Goal: Information Seeking & Learning: Learn about a topic

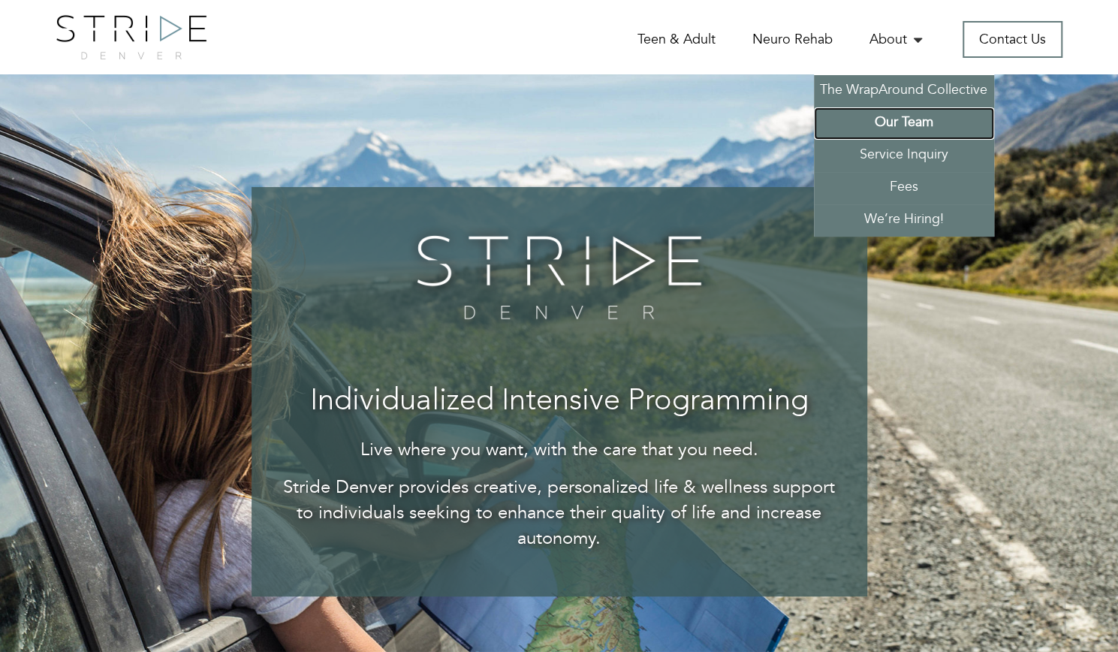
click at [895, 125] on link "Our Team" at bounding box center [904, 123] width 180 height 32
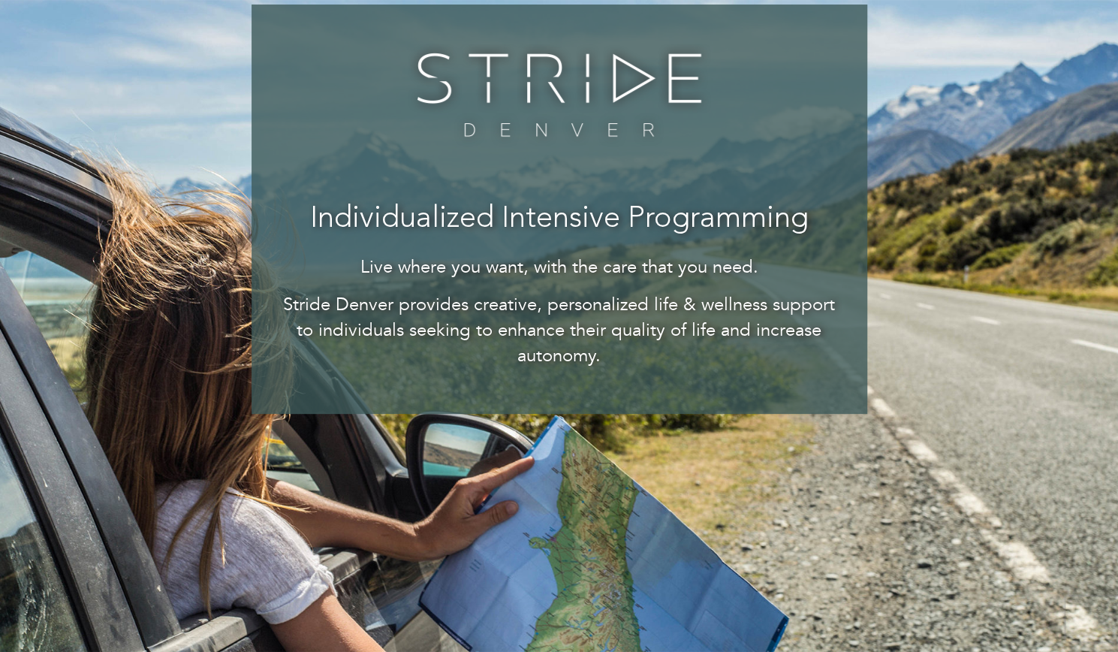
scroll to position [339, 0]
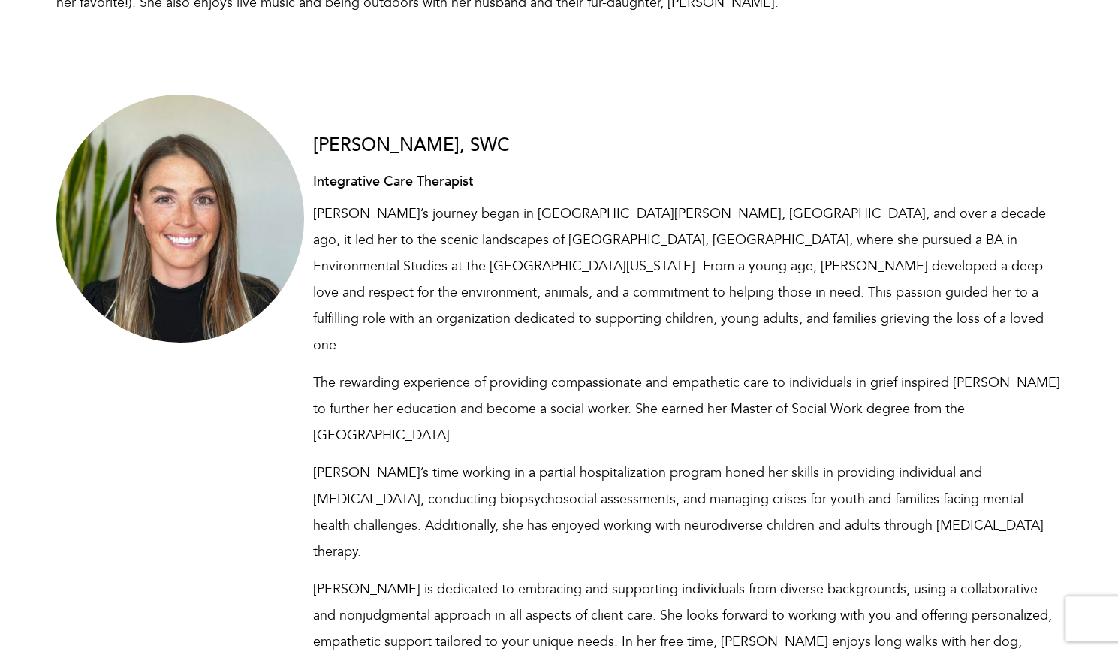
scroll to position [6330, 0]
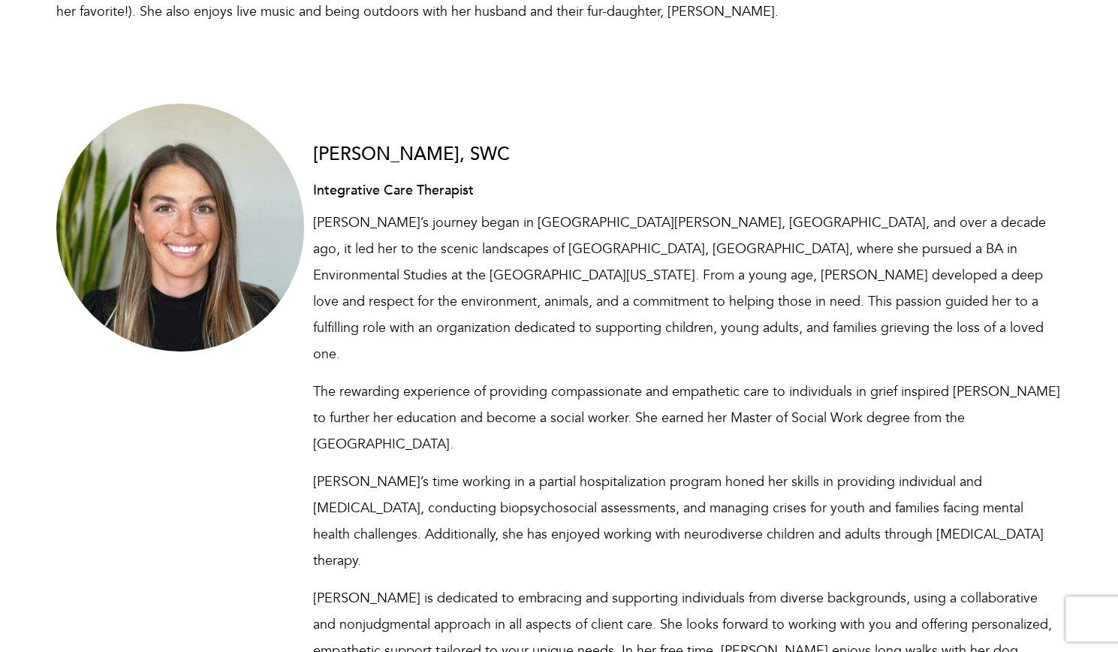
click at [712, 209] on p "[PERSON_NAME]’s journey began in [GEOGRAPHIC_DATA][PERSON_NAME], [GEOGRAPHIC_DA…" at bounding box center [687, 288] width 749 height 158
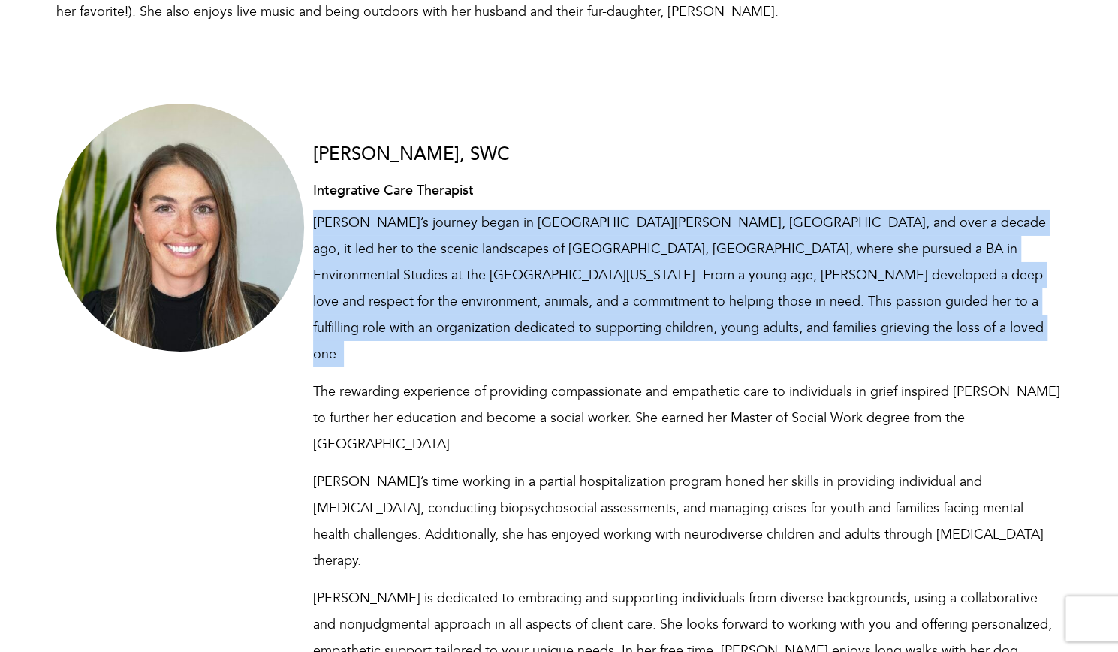
click at [712, 209] on p "Alex’s journey began in St. Paul, MN, and over a decade ago, it led her to the …" at bounding box center [687, 288] width 749 height 158
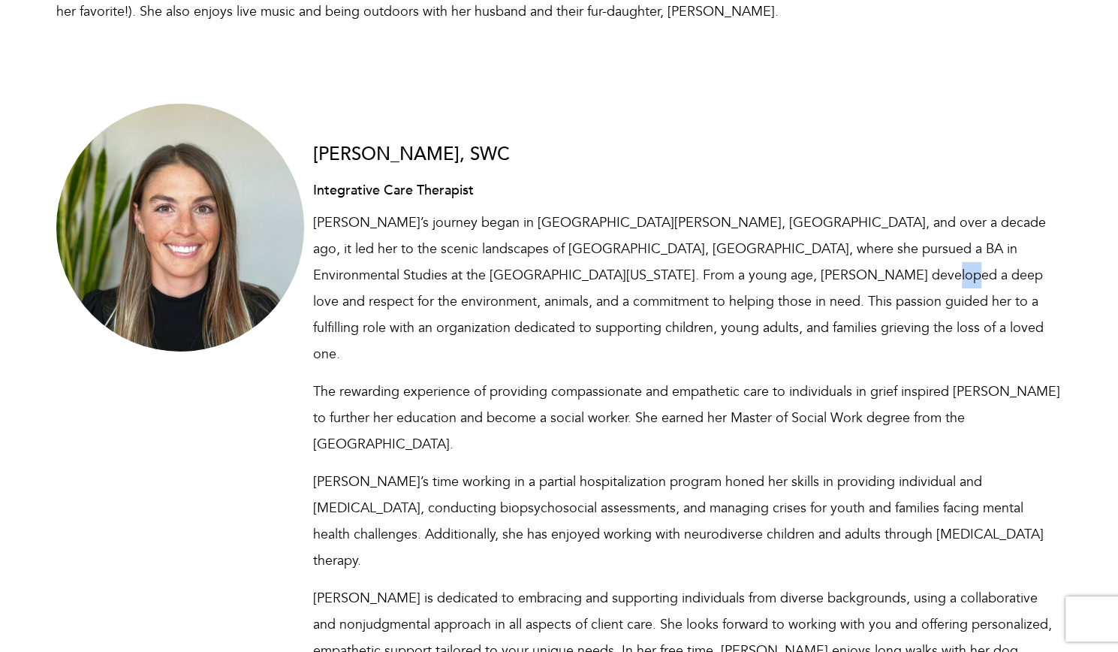
click at [712, 209] on p "Alex’s journey began in St. Paul, MN, and over a decade ago, it led her to the …" at bounding box center [687, 288] width 749 height 158
click at [673, 209] on p "Alex’s journey began in St. Paul, MN, and over a decade ago, it led her to the …" at bounding box center [687, 288] width 749 height 158
click at [574, 378] on p "The rewarding experience of providing compassionate and empathetic care to indi…" at bounding box center [687, 417] width 749 height 79
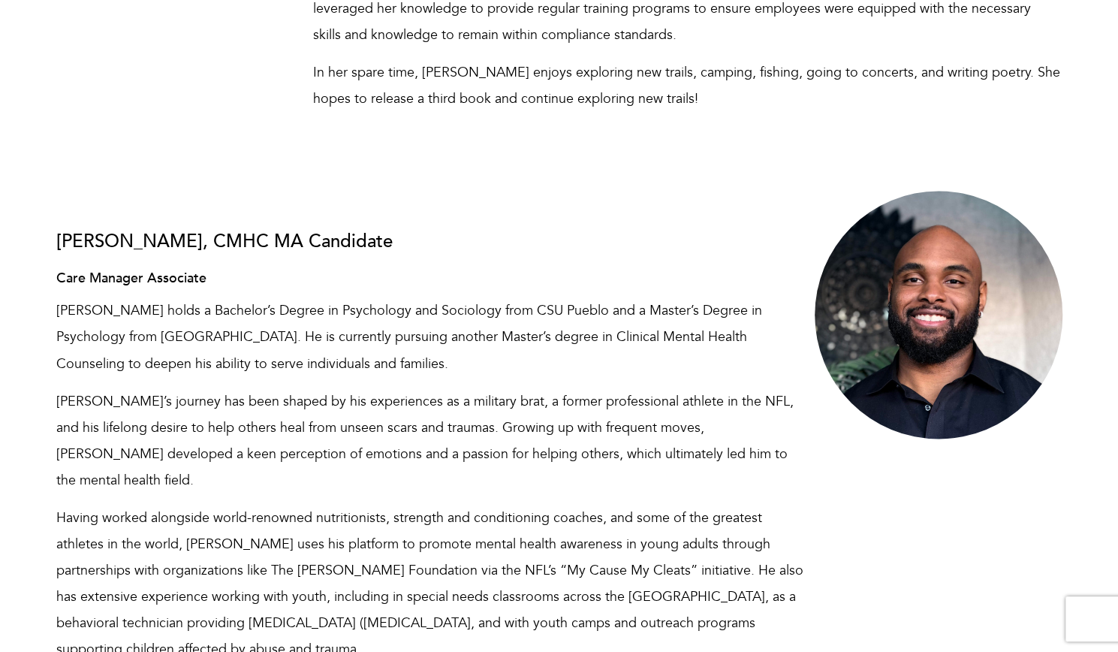
scroll to position [8018, 0]
click at [422, 387] on p "Deyon’s journey has been shaped by his experiences as a military brat, a former…" at bounding box center [430, 439] width 749 height 105
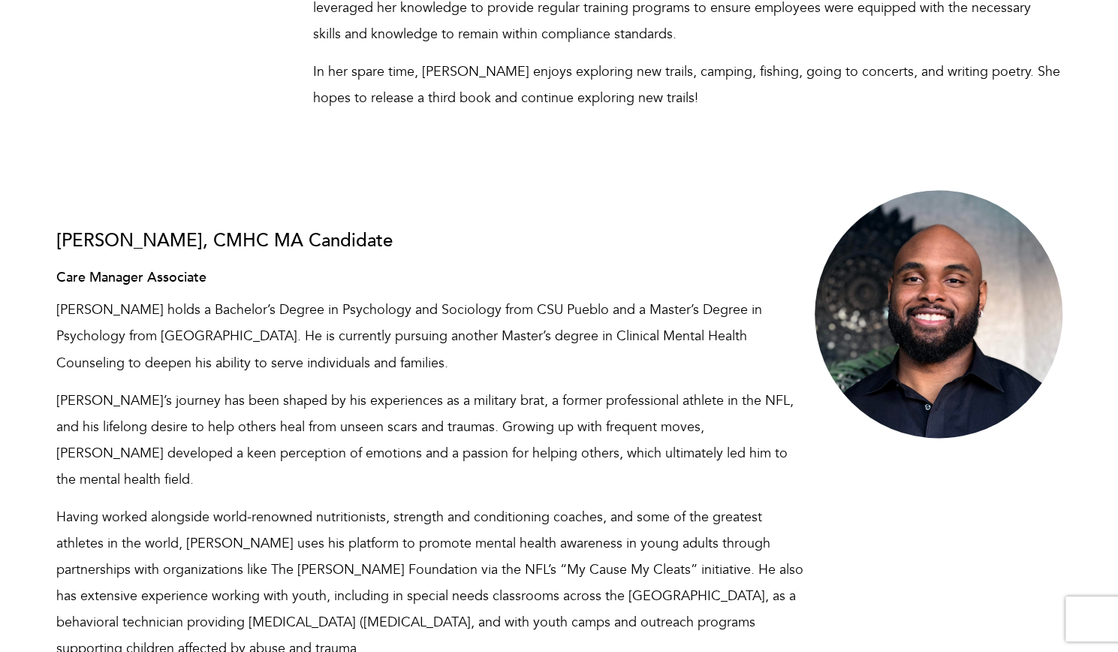
click at [371, 503] on p "Having worked alongside world-renowned nutritionists, strength and conditioning…" at bounding box center [430, 582] width 749 height 158
click at [356, 503] on p "Having worked alongside world-renowned nutritionists, strength and conditioning…" at bounding box center [430, 582] width 749 height 158
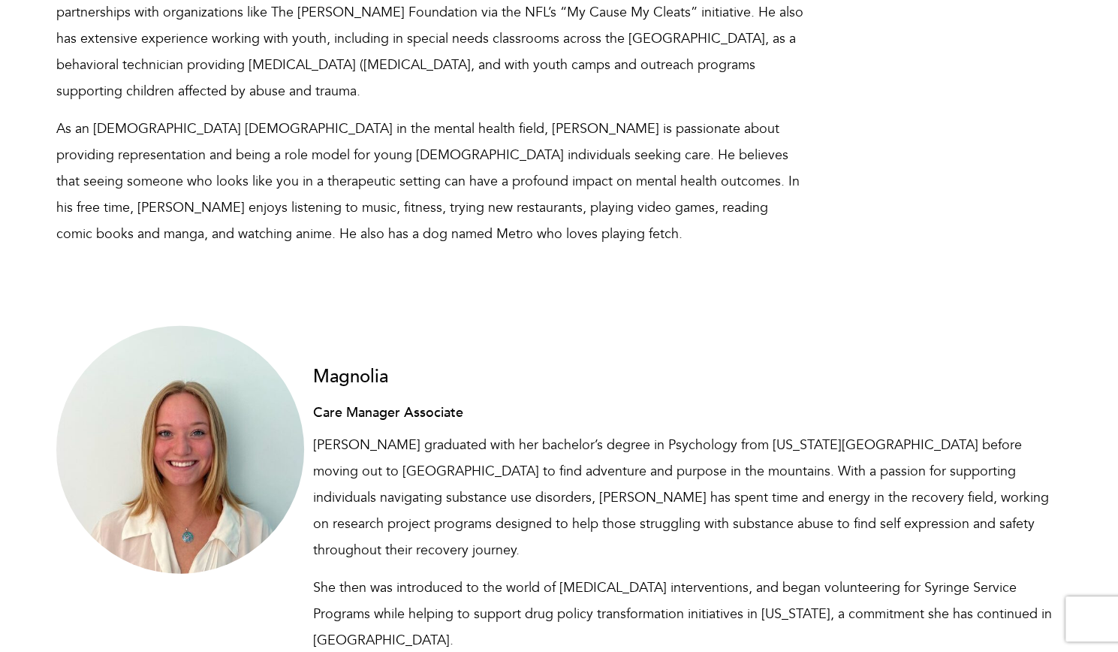
scroll to position [8575, 0]
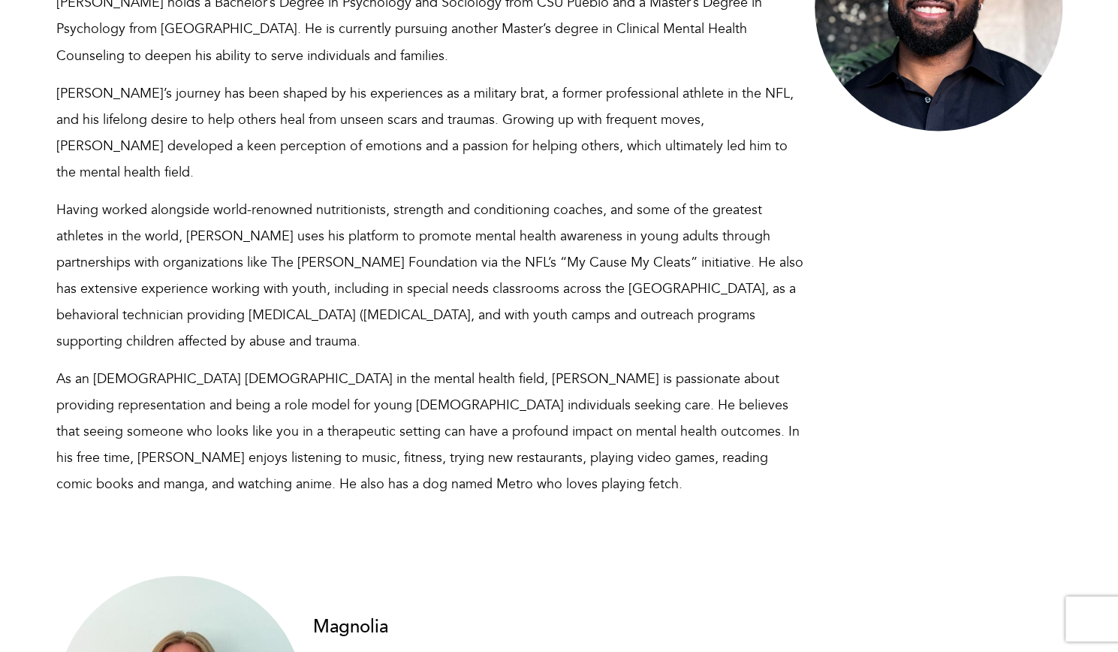
scroll to position [8324, 0]
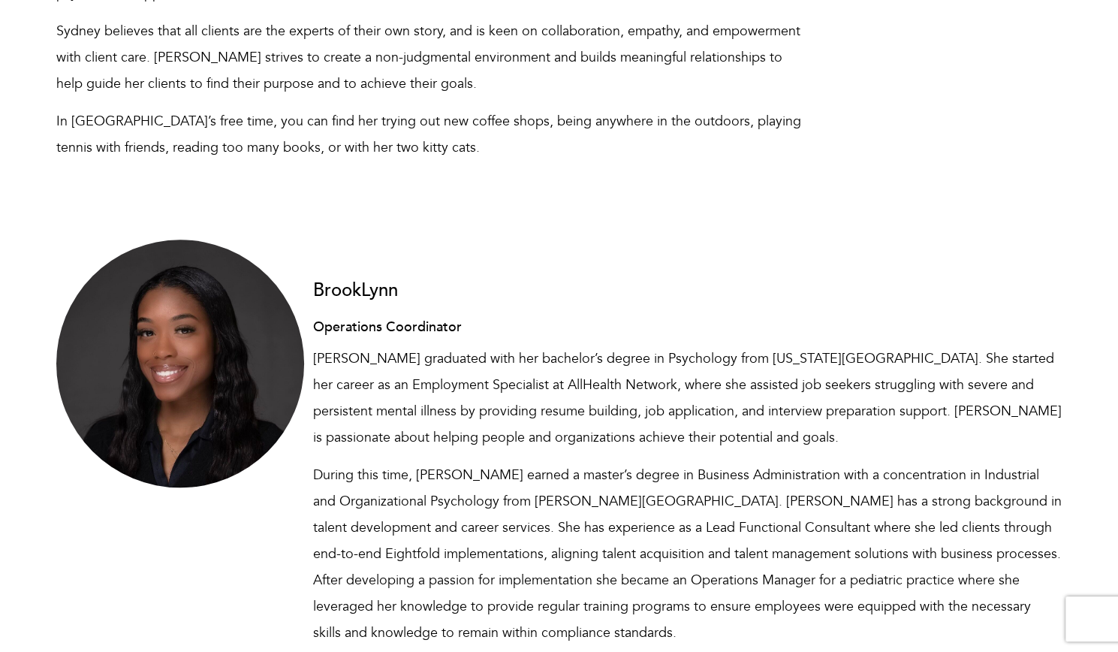
scroll to position [7755, 0]
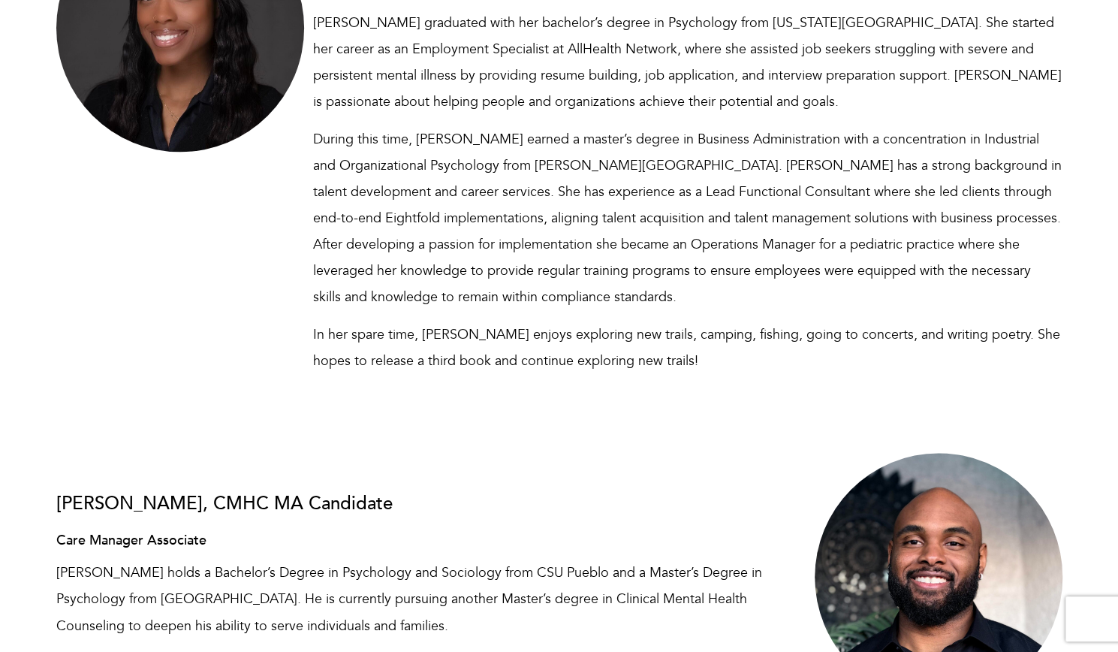
click at [459, 559] on p "Deyon holds a Bachelor’s Degree in Psychology and Sociology from CSU Pueblo and…" at bounding box center [430, 598] width 749 height 79
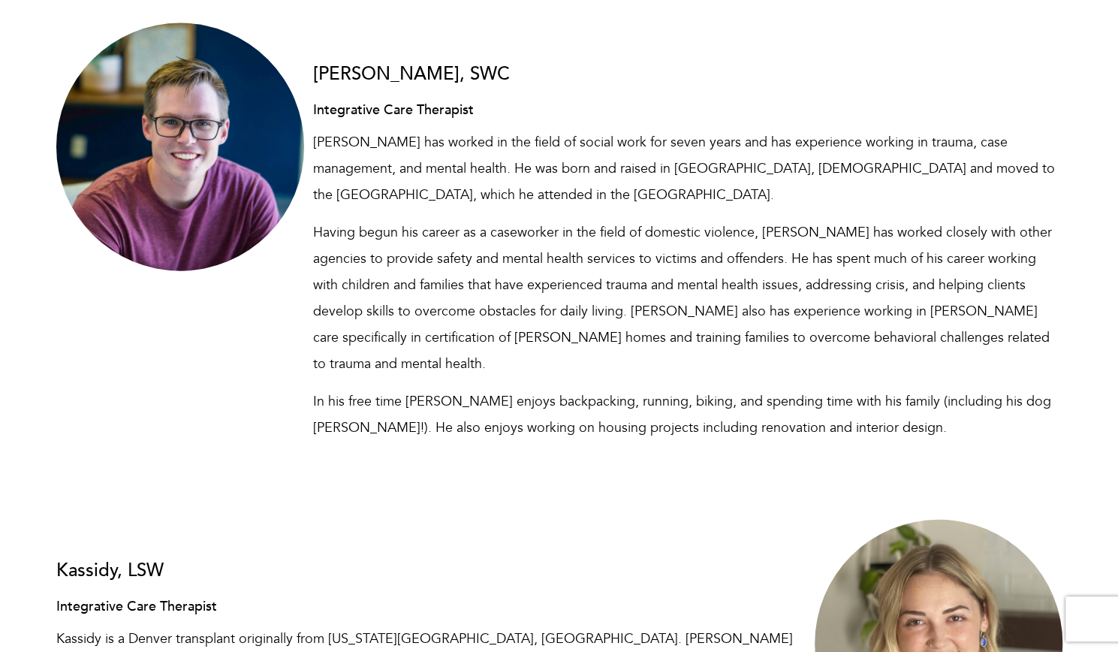
scroll to position [5613, 0]
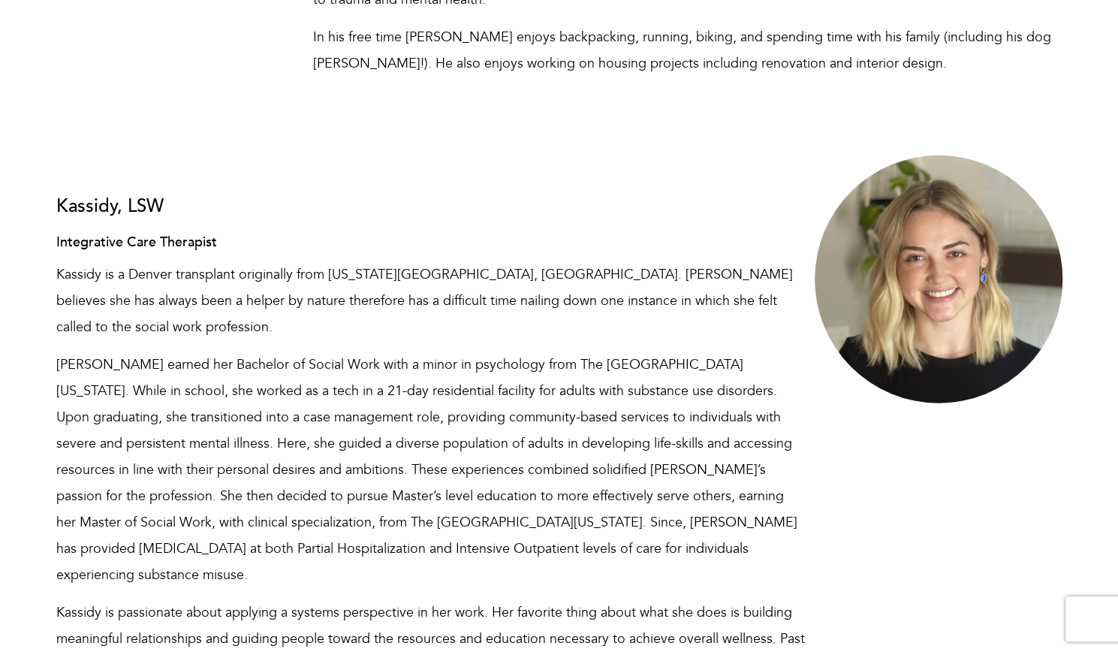
click at [374, 261] on p "Kassidy is a Denver transplant originally from Kansas City, MO. Kassidy believe…" at bounding box center [430, 300] width 749 height 79
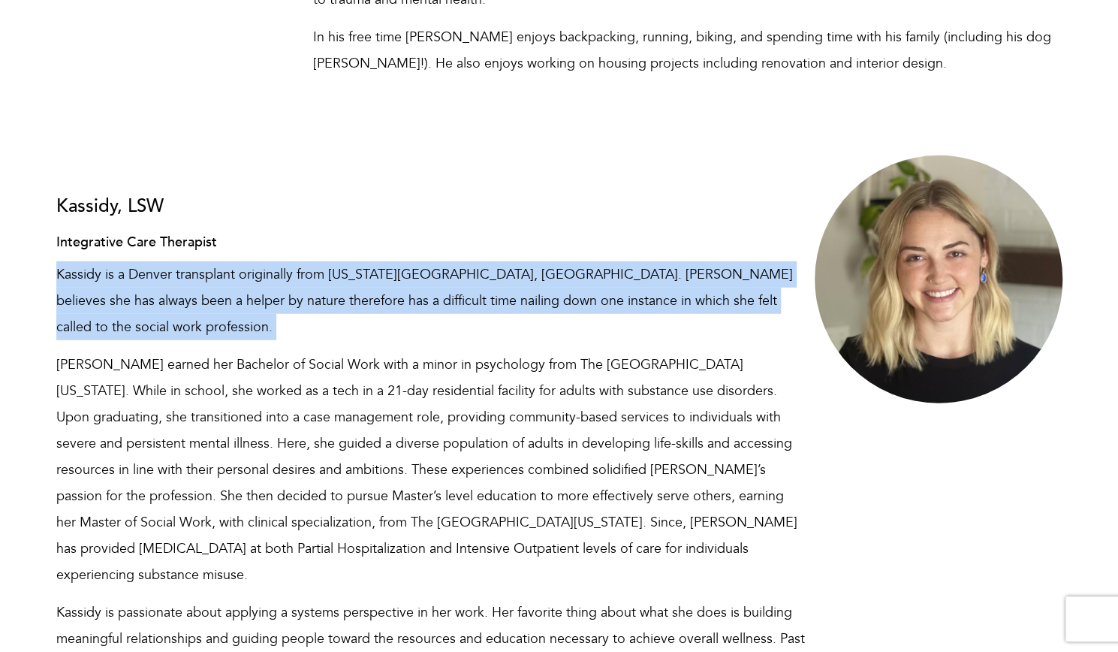
click at [374, 261] on p "Kassidy is a Denver transplant originally from Kansas City, MO. Kassidy believe…" at bounding box center [430, 300] width 749 height 79
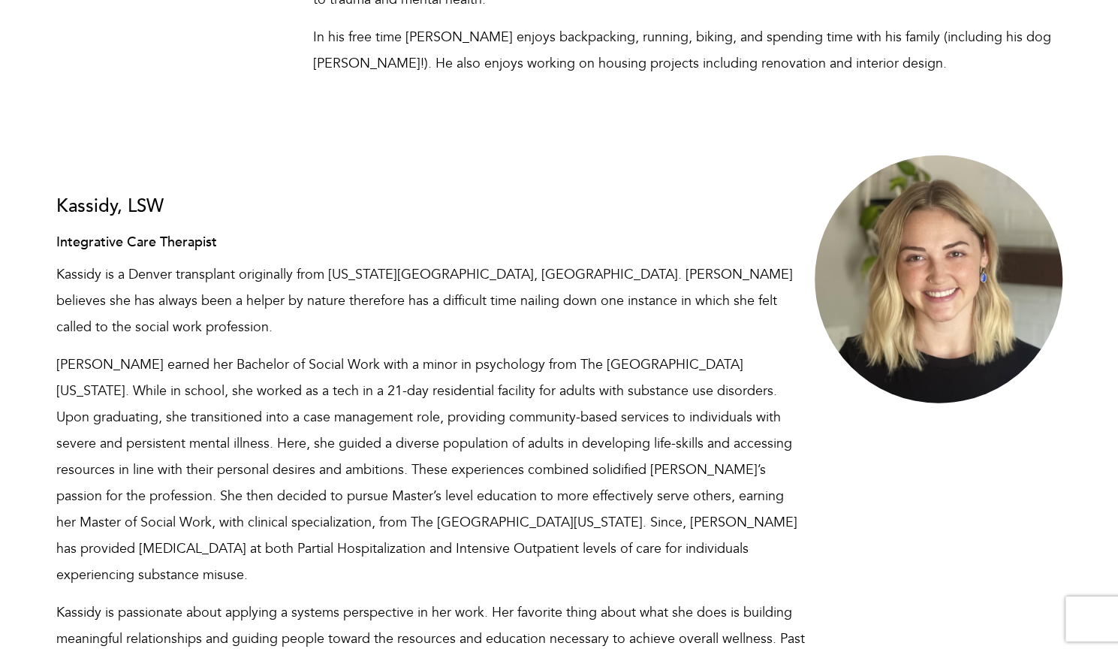
click at [350, 351] on p "Kassidy earned her Bachelor of Social Work with a minor in psychology from The …" at bounding box center [430, 469] width 749 height 236
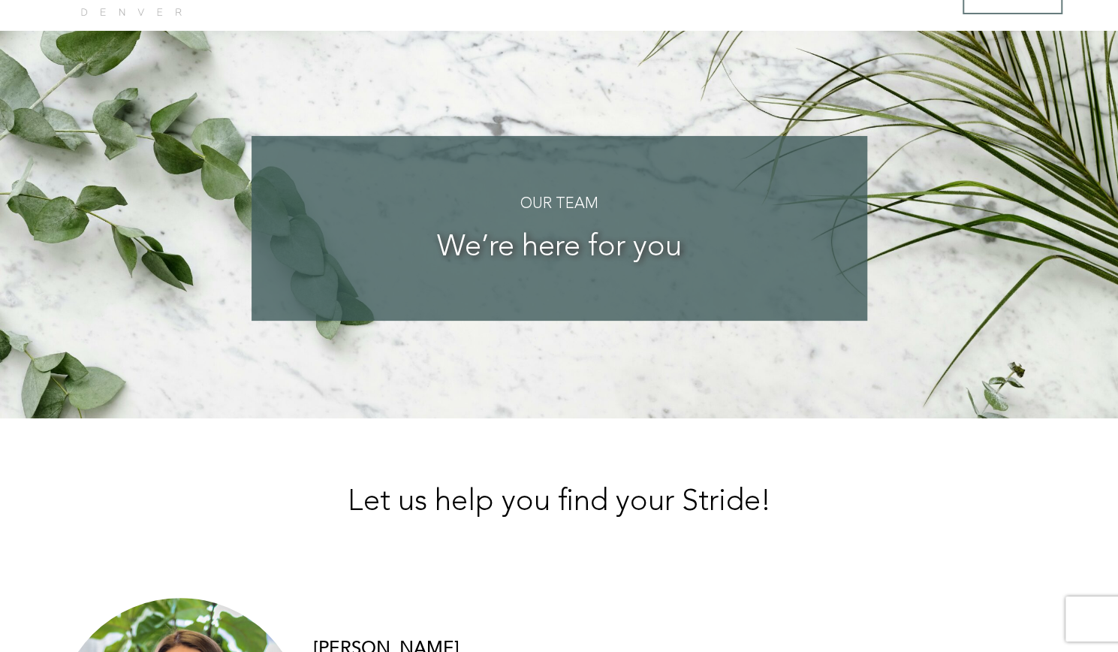
scroll to position [0, 0]
